Goal: Complete application form: Complete application form

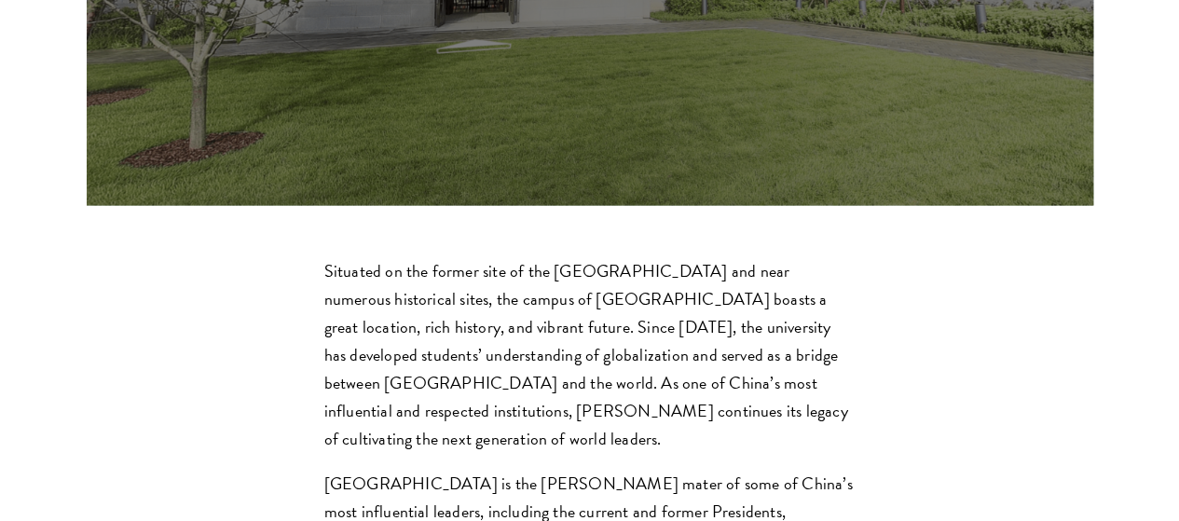
scroll to position [5075, 0]
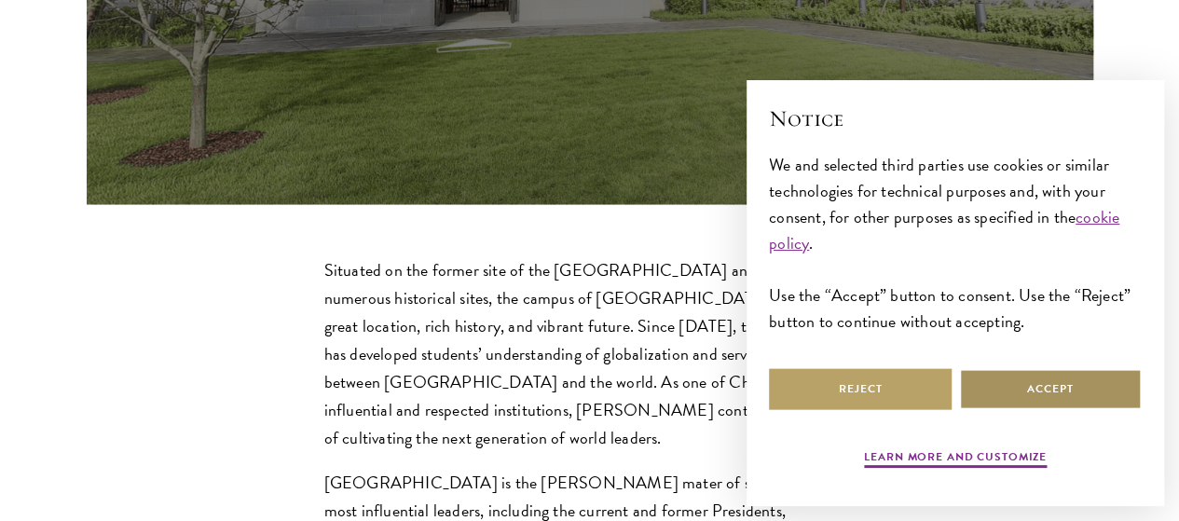
click at [1014, 368] on button "Accept" at bounding box center [1050, 389] width 183 height 42
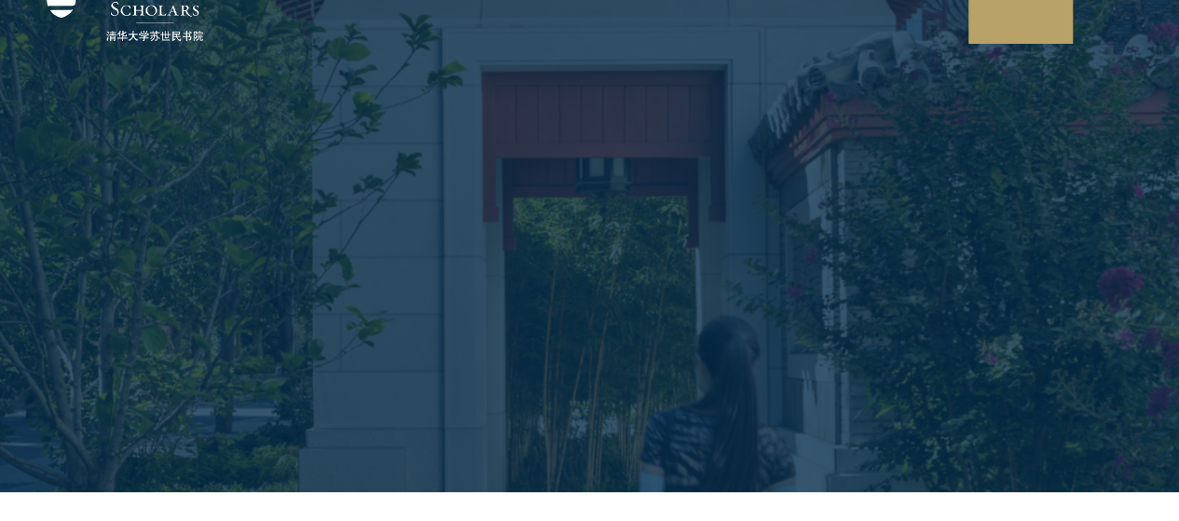
scroll to position [0, 0]
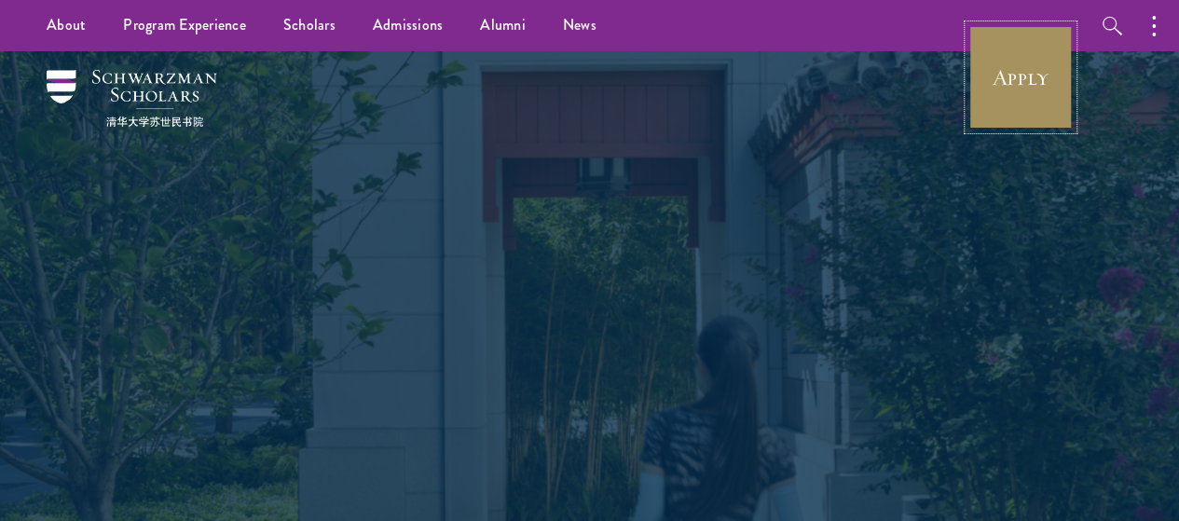
click at [1017, 77] on link "Apply" at bounding box center [1020, 77] width 104 height 104
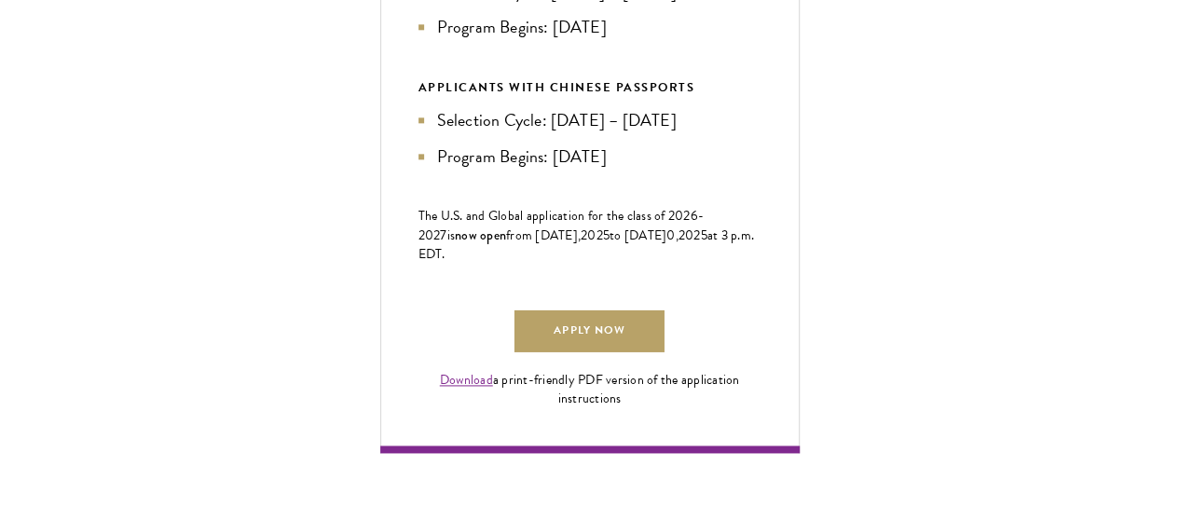
scroll to position [1108, 0]
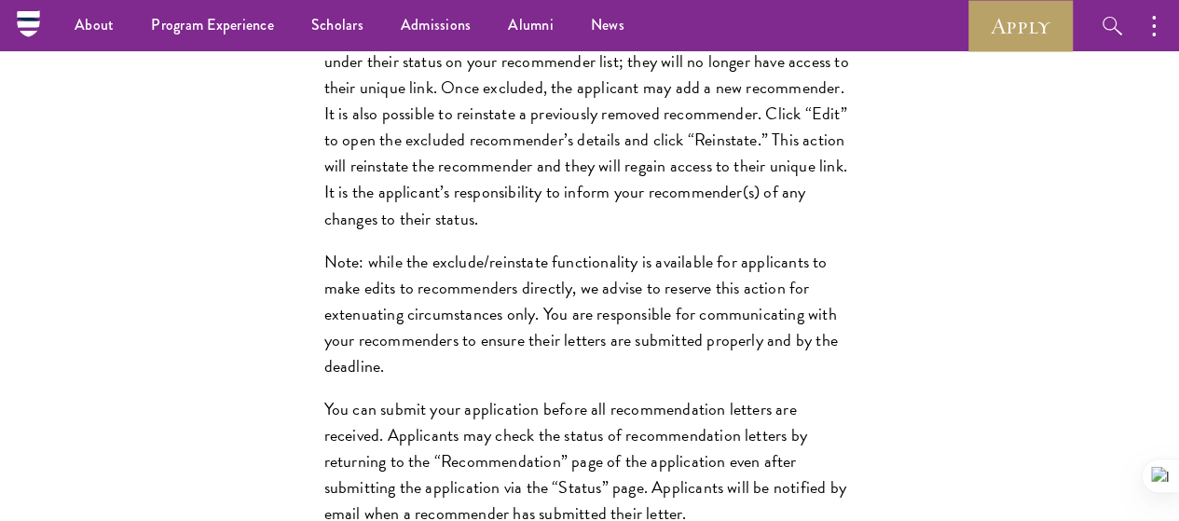
scroll to position [2925, 0]
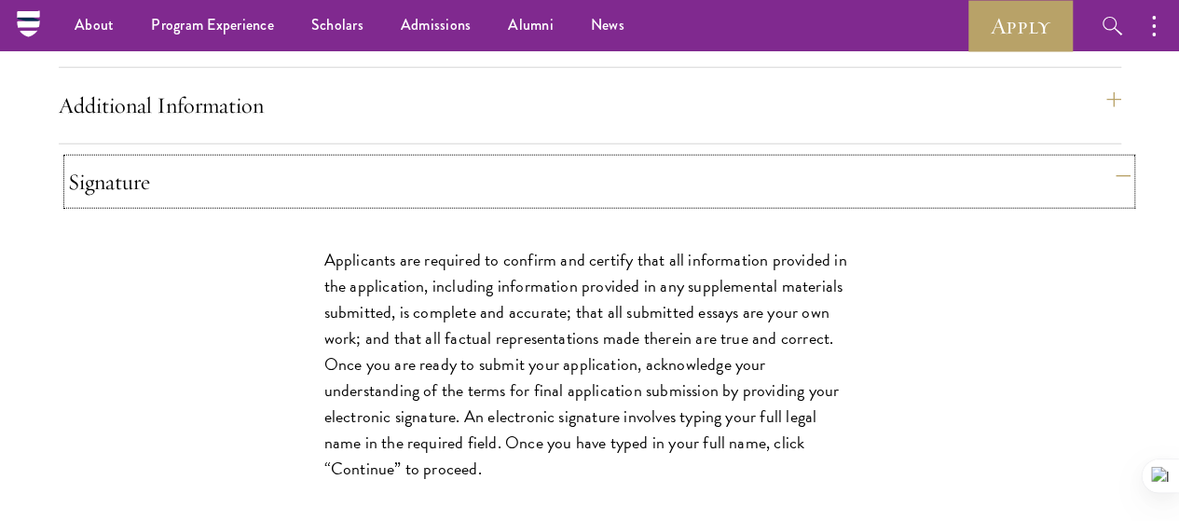
scroll to position [2378, 0]
